Goal: Transaction & Acquisition: Purchase product/service

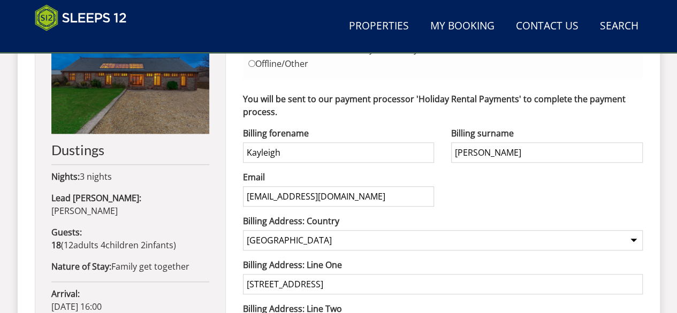
scroll to position [468, 0]
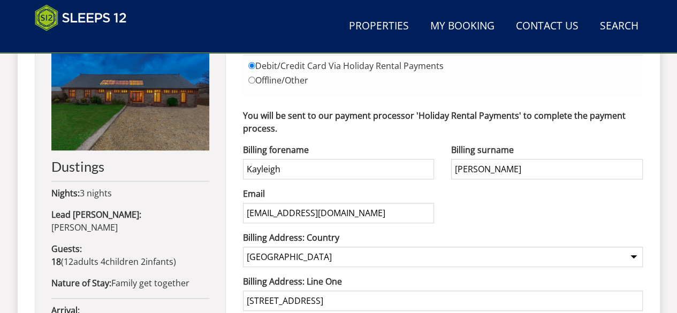
drag, startPoint x: 313, startPoint y: 163, endPoint x: 228, endPoint y: 171, distance: 85.9
click at [228, 171] on div "Your Booking: S47624 Dustings Nights: 3 nights Lead [PERSON_NAME]: [PERSON_NAME…" at bounding box center [339, 283] width 608 height 575
type input "[PERSON_NAME]"
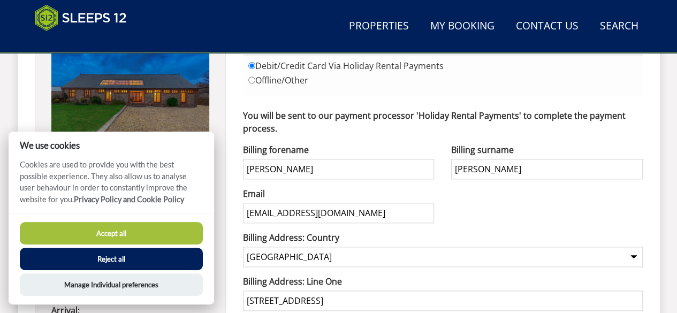
click at [153, 230] on button "Accept all" at bounding box center [111, 233] width 183 height 22
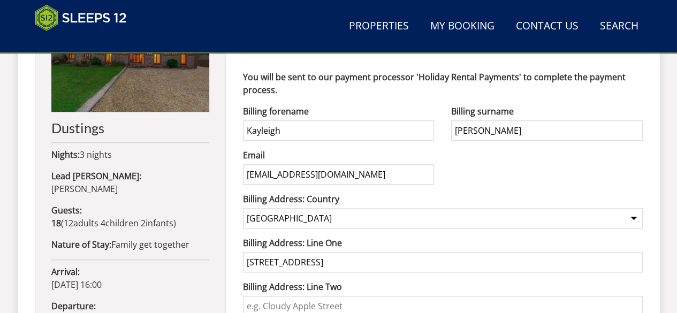
scroll to position [468, 0]
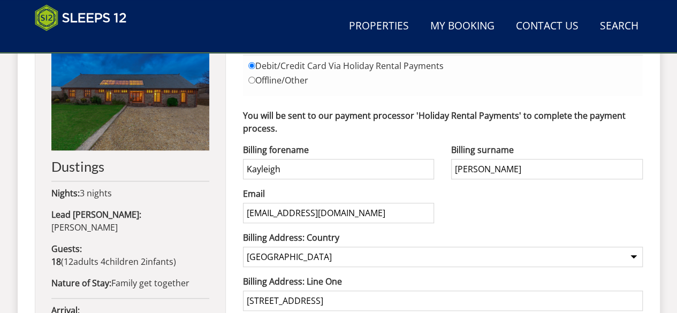
click at [318, 157] on div "Billing forename [GEOGRAPHIC_DATA]" at bounding box center [338, 161] width 191 height 36
click at [317, 162] on input "Kayleigh" at bounding box center [338, 169] width 191 height 20
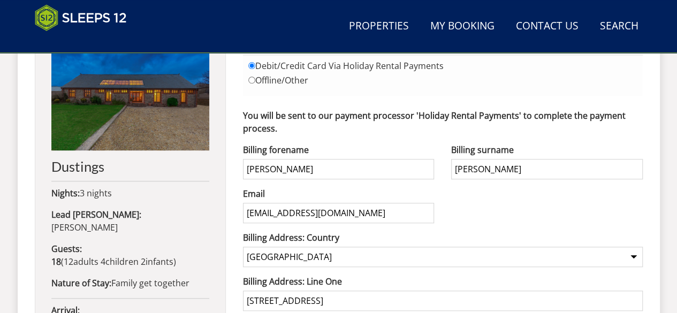
type input "Sam"
type input "Vine"
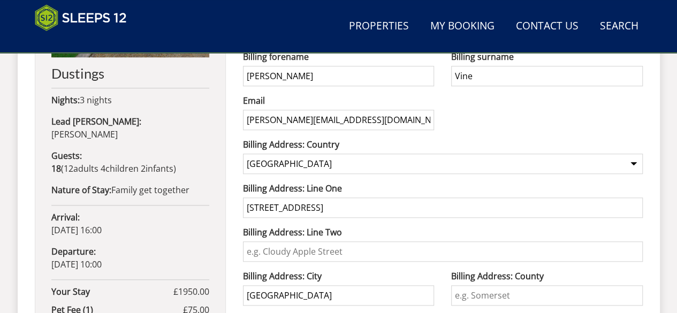
scroll to position [575, 0]
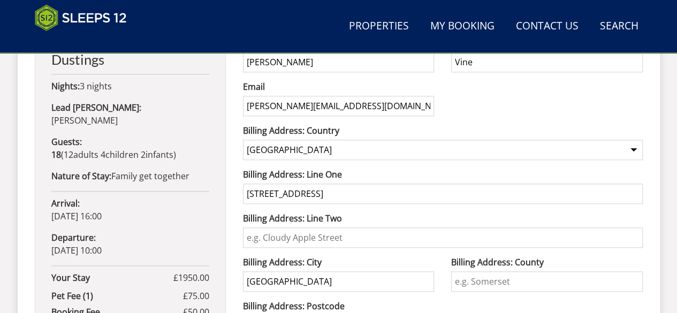
type input "sam.vine@hotmail.com"
drag, startPoint x: 332, startPoint y: 192, endPoint x: 165, endPoint y: 192, distance: 166.4
click at [165, 192] on div "Your Booking: S47624 Dustings Nights: 3 nights Lead Booker: Kayleigh Reeves Gue…" at bounding box center [339, 176] width 608 height 575
type input "5"
type input "42 Quarry Street"
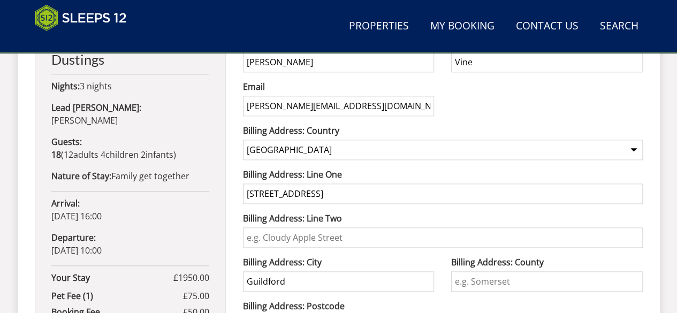
type input "Guildford"
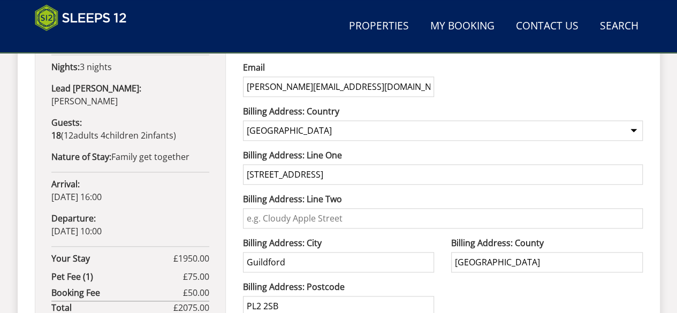
type input "Surrey"
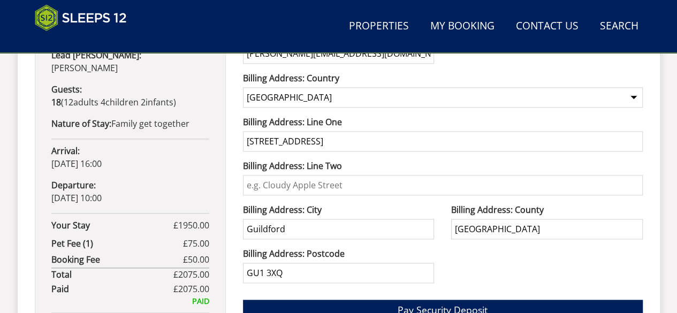
scroll to position [754, 0]
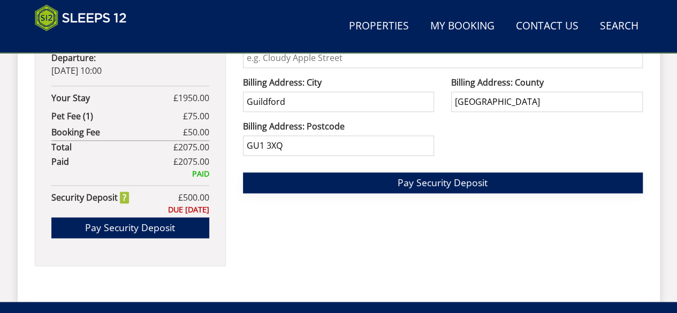
type input "GU1 3XQ"
click at [440, 181] on span "Pay Security Deposit" at bounding box center [442, 182] width 90 height 13
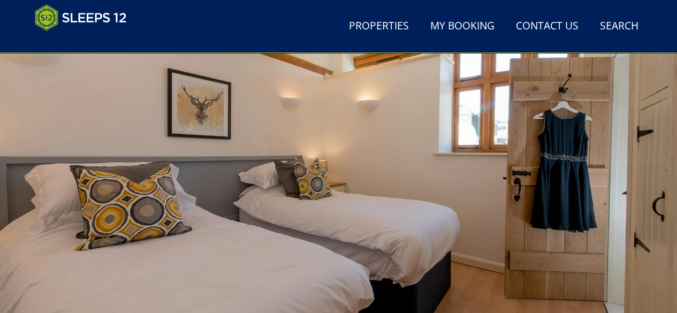
scroll to position [396, 0]
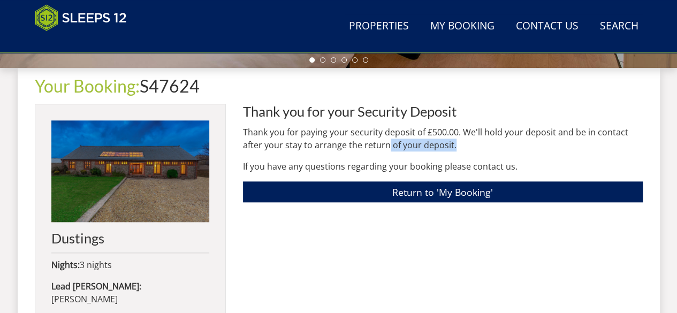
drag, startPoint x: 387, startPoint y: 141, endPoint x: 468, endPoint y: 146, distance: 81.5
click at [468, 146] on p "Thank you for paying your security deposit of £500.00. We'll hold your deposit …" at bounding box center [443, 139] width 400 height 26
click at [487, 147] on p "Thank you for paying your security deposit of £500.00. We'll hold your deposit …" at bounding box center [443, 139] width 400 height 26
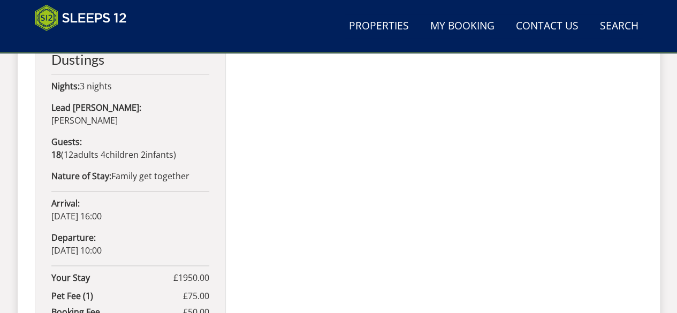
scroll to position [449, 0]
